Goal: Find specific page/section: Find specific page/section

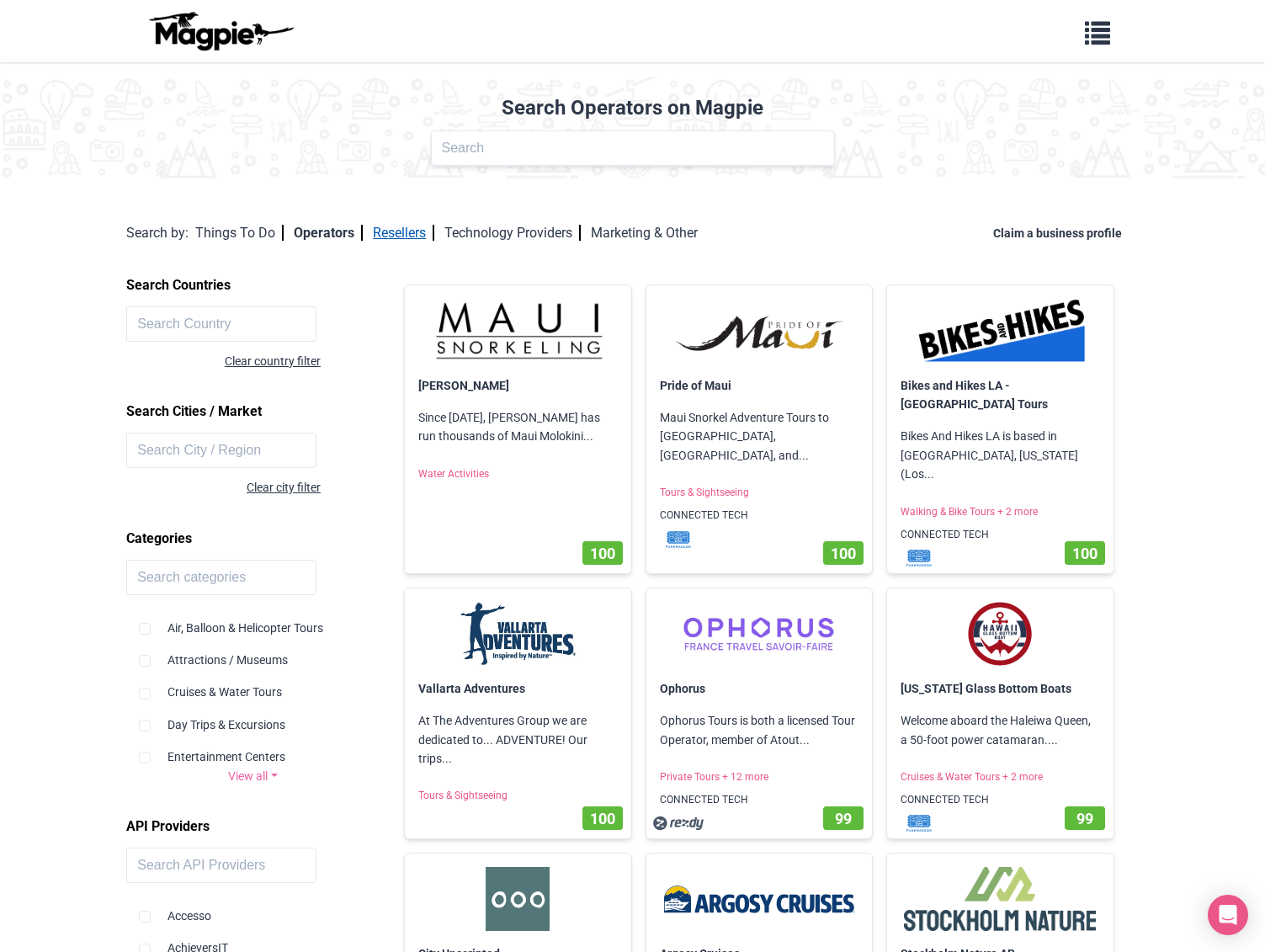
click at [399, 239] on link "Resellers" at bounding box center [403, 232] width 61 height 16
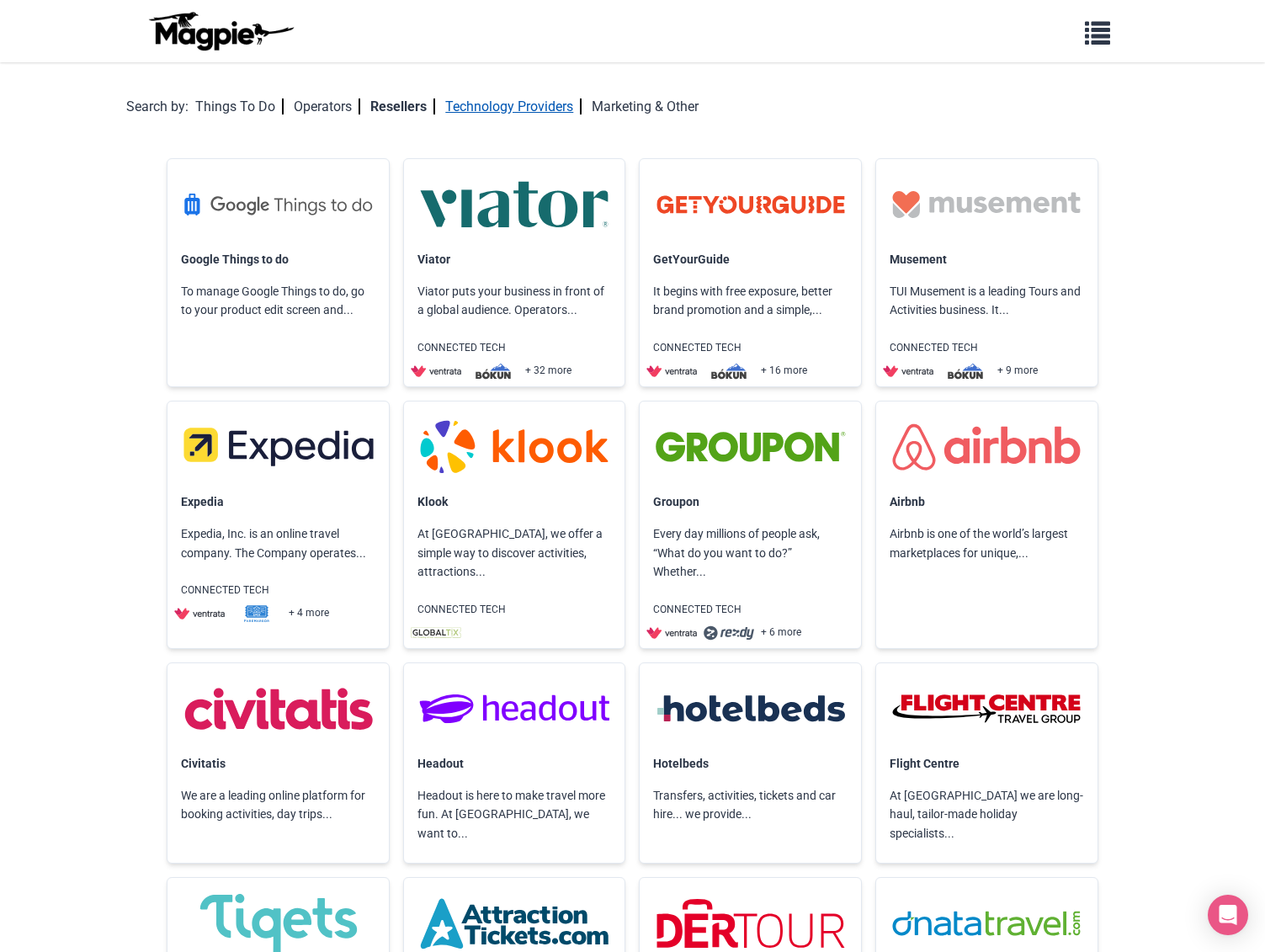
click at [533, 108] on link "Technology Providers" at bounding box center [513, 107] width 137 height 16
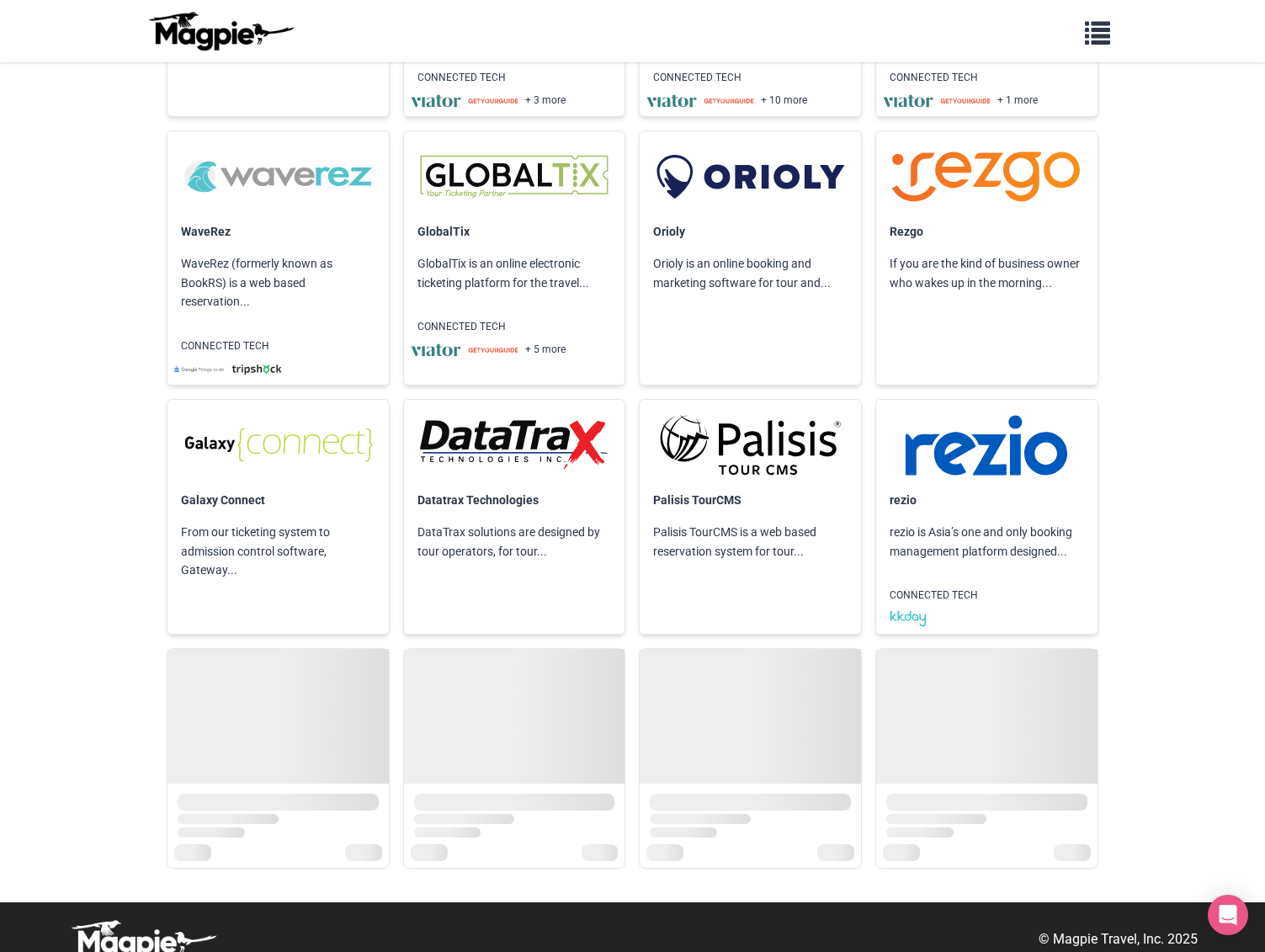
scroll to position [1028, 0]
